Goal: Task Accomplishment & Management: Manage account settings

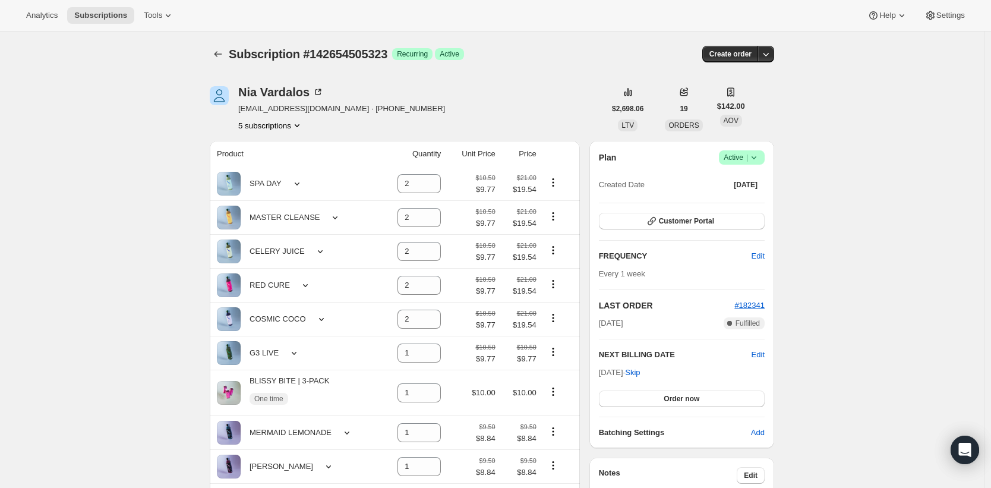
click at [760, 159] on icon at bounding box center [754, 157] width 12 height 12
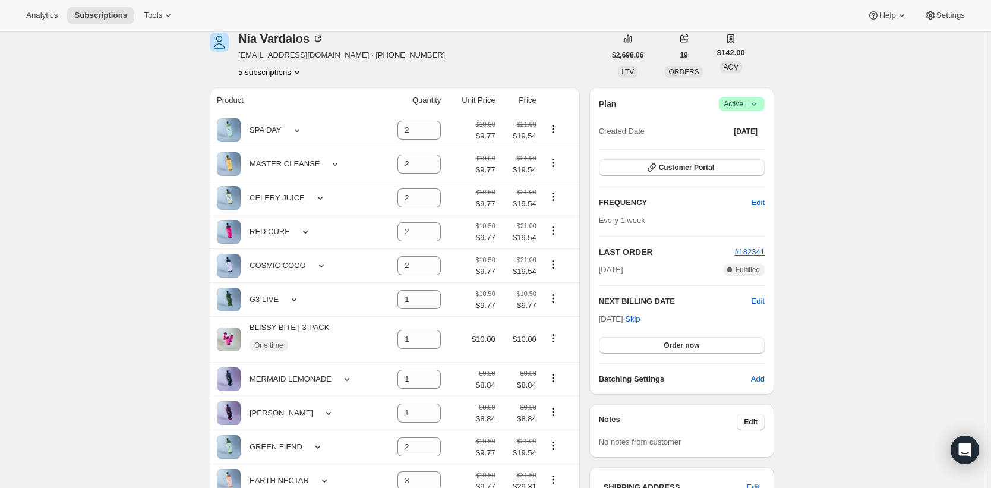
scroll to position [89, 0]
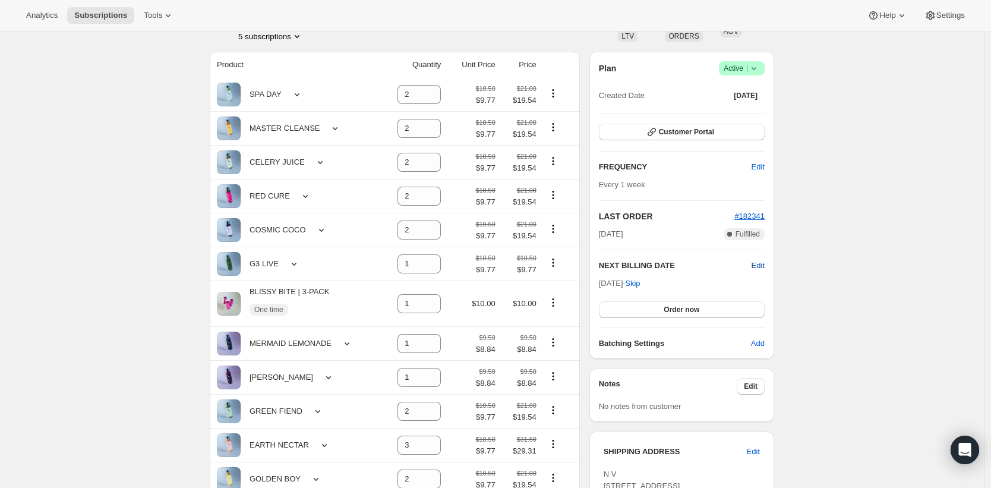
click at [755, 263] on span "Edit" at bounding box center [757, 266] width 13 height 12
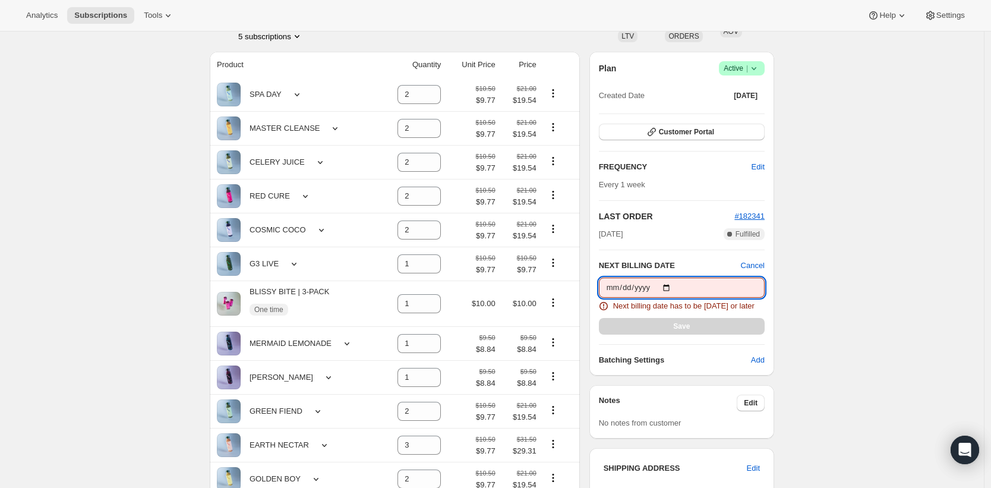
click at [665, 284] on input "[DATE]" at bounding box center [682, 287] width 166 height 20
click at [673, 287] on input "[DATE]" at bounding box center [682, 287] width 166 height 20
type input "[DATE]"
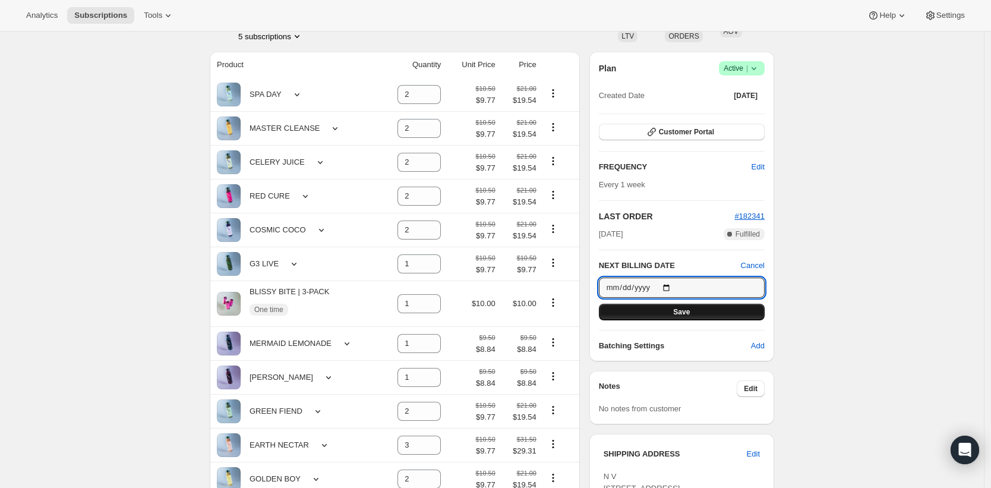
click at [701, 303] on button "Save" at bounding box center [682, 311] width 166 height 17
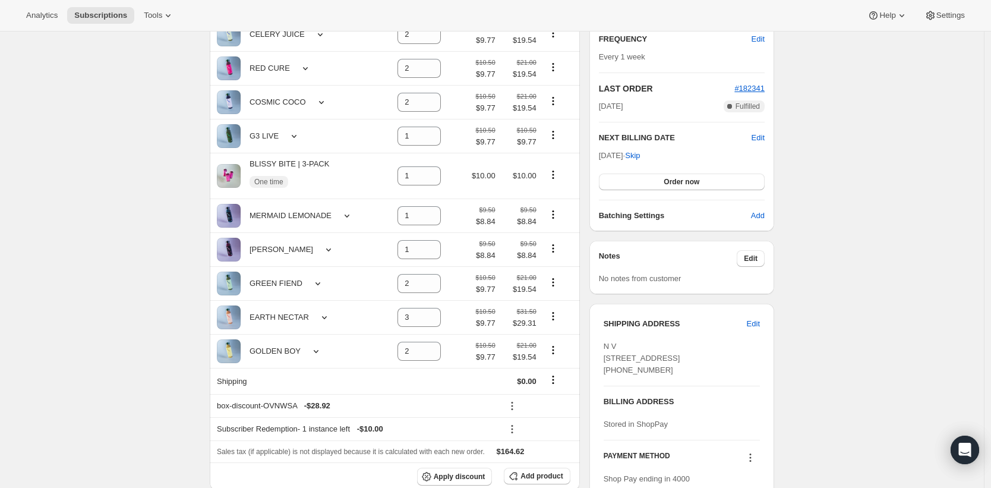
scroll to position [0, 0]
